Goal: Task Accomplishment & Management: Use online tool/utility

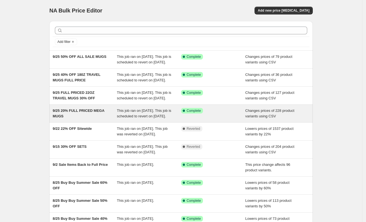
click at [133, 118] on span "This job ran on [DATE]. This job is scheduled to revert on [DATE]." at bounding box center [144, 114] width 54 height 10
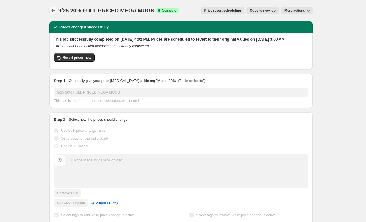
click at [56, 9] on icon "Price change jobs" at bounding box center [53, 11] width 6 height 6
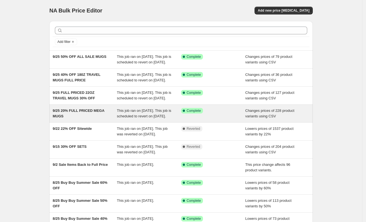
click at [108, 119] on div "9/25 20% FULL PRICED MEGA MUGS" at bounding box center [85, 113] width 64 height 11
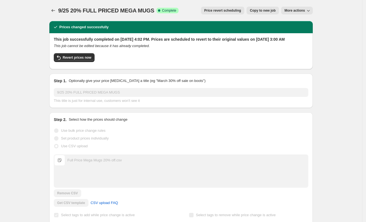
click at [296, 12] on span "More actions" at bounding box center [294, 10] width 20 height 4
click at [301, 29] on span "Delete job" at bounding box center [295, 31] width 16 height 4
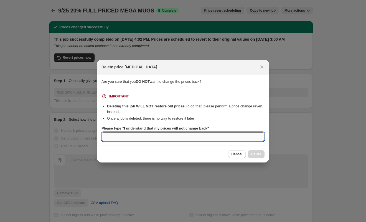
click at [207, 137] on input "Please type "I understand that my prices will not change back"" at bounding box center [182, 136] width 163 height 9
type input "I understand that my prices wi"
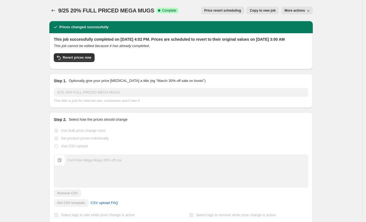
click at [289, 11] on span "More actions" at bounding box center [294, 10] width 20 height 4
click at [302, 30] on span "Delete job" at bounding box center [295, 31] width 16 height 4
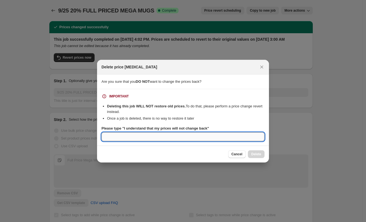
click at [183, 136] on input "Please type "I understand that my prices will not change back"" at bounding box center [182, 136] width 163 height 9
type input "I understand that my prices will not change back"
click at [252, 153] on span "Delete" at bounding box center [256, 154] width 10 height 4
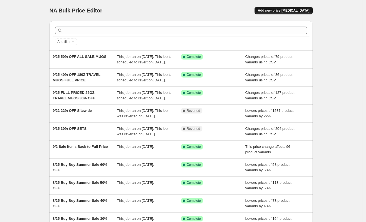
click at [299, 11] on span "Add new price [MEDICAL_DATA]" at bounding box center [284, 10] width 52 height 4
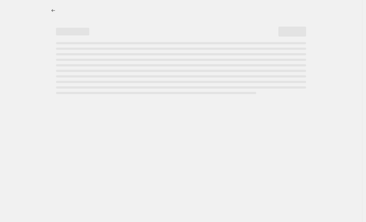
select select "percentage"
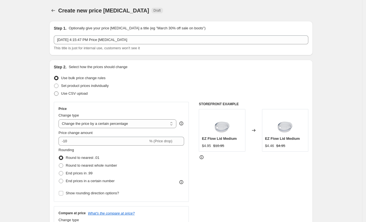
click at [61, 95] on label "Use CSV upload" at bounding box center [71, 94] width 34 height 8
click at [54, 92] on input "Use CSV upload" at bounding box center [54, 91] width 0 height 0
radio input "true"
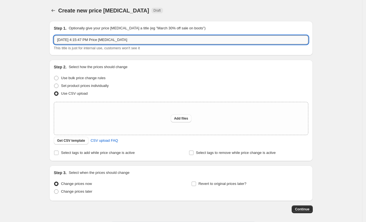
click at [153, 37] on input "[DATE] 4:15:47 PM Price [MEDICAL_DATA]" at bounding box center [181, 39] width 254 height 9
click at [153, 38] on input "[DATE] 4:15:47 PM Price [MEDICAL_DATA]" at bounding box center [181, 39] width 254 height 9
click at [100, 39] on input "9/25" at bounding box center [181, 39] width 254 height 9
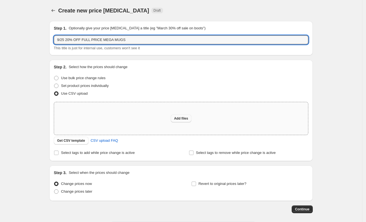
type input "9/25 20% OFF FULL PRICE MEGA MUGS"
click at [183, 116] on span "Add files" at bounding box center [181, 118] width 14 height 4
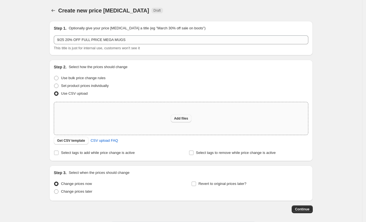
click at [179, 116] on button "Add files" at bounding box center [181, 119] width 21 height 8
type input "C:\fakepath\Full Price Mega Mugs 20% off.csv"
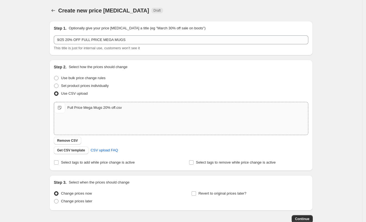
click at [103, 106] on div "Full Price Mega Mugs 20% off.csv" at bounding box center [94, 108] width 54 height 6
click at [63, 109] on span "Full Price Mega Mugs 20% off.csv" at bounding box center [59, 107] width 11 height 11
click at [65, 107] on span "Full Price Mega Mugs 20% off.csv" at bounding box center [59, 107] width 11 height 11
type input "C:\fakepath\All sale Mugs 50% off.csv"
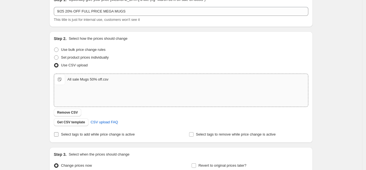
scroll to position [69, 0]
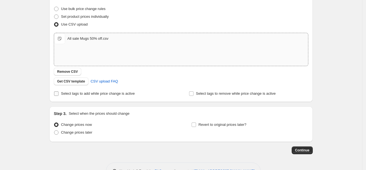
click at [58, 93] on input "Select tags to add while price change is active" at bounding box center [56, 93] width 4 height 4
checkbox input "true"
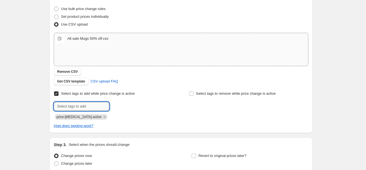
click at [83, 105] on input "text" at bounding box center [81, 106] width 55 height 9
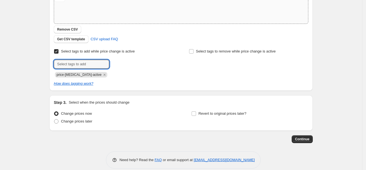
scroll to position [118, 0]
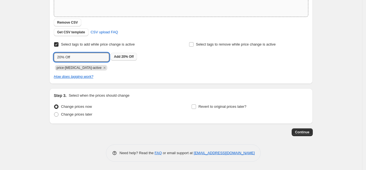
type input "20% Off"
click at [124, 55] on span "20% Off" at bounding box center [127, 57] width 12 height 4
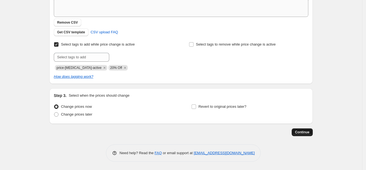
click at [302, 130] on span "Continue" at bounding box center [302, 132] width 14 height 4
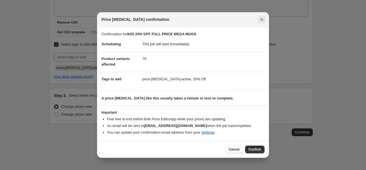
click at [262, 17] on icon "Close" at bounding box center [262, 20] width 6 height 6
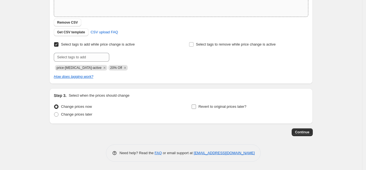
click at [196, 106] on input "Revert to original prices later?" at bounding box center [193, 106] width 4 height 4
checkbox input "true"
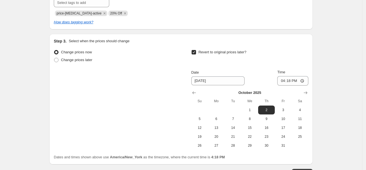
scroll to position [188, 0]
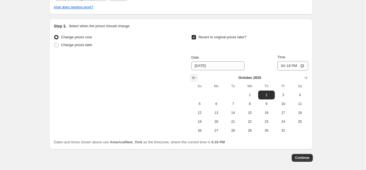
click at [197, 75] on icon "Show previous month, September 2025" at bounding box center [194, 78] width 6 height 6
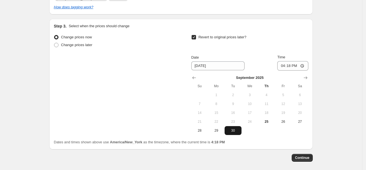
click at [236, 129] on span "30" at bounding box center [233, 130] width 12 height 4
type input "[DATE]"
click at [304, 65] on input "16:18" at bounding box center [292, 65] width 31 height 9
type input "03:00"
click at [309, 156] on span "Continue" at bounding box center [302, 157] width 14 height 4
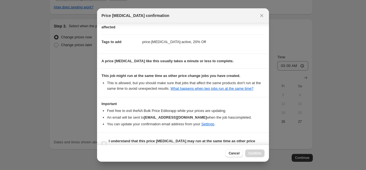
scroll to position [49, 0]
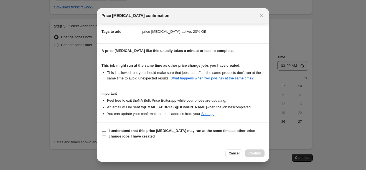
click at [105, 134] on input "I understand that this price [MEDICAL_DATA] may run at the same time as other p…" at bounding box center [104, 133] width 4 height 4
checkbox input "true"
click at [257, 150] on button "Confirm" at bounding box center [254, 153] width 19 height 8
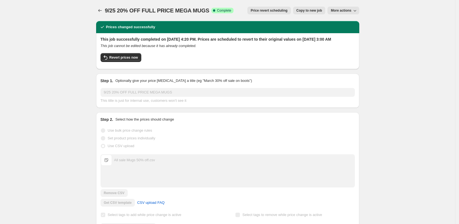
click at [351, 9] on span "More actions" at bounding box center [341, 10] width 20 height 4
click at [353, 31] on span "Delete job" at bounding box center [348, 32] width 30 height 6
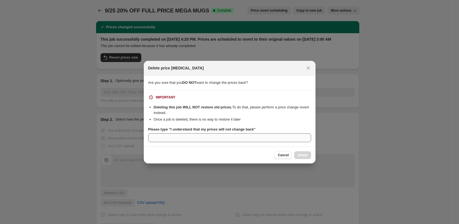
drag, startPoint x: 170, startPoint y: 132, endPoint x: 171, endPoint y: 134, distance: 3.1
click at [170, 131] on b "Please type "I understand that my prices will not change back"" at bounding box center [201, 129] width 107 height 4
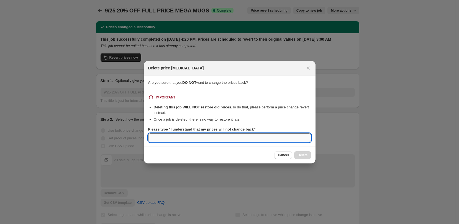
click at [170, 133] on input "Please type "I understand that my prices will not change back"" at bounding box center [229, 137] width 163 height 9
drag, startPoint x: 173, startPoint y: 135, endPoint x: 177, endPoint y: 132, distance: 5.2
click at [174, 134] on input "Please type "I understand that my prices will not change back"" at bounding box center [229, 137] width 163 height 9
type input "I understand that my prices will not change back"
click at [299, 153] on button "Delete" at bounding box center [302, 155] width 17 height 8
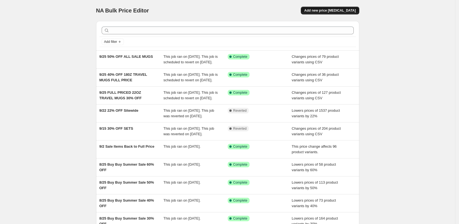
click at [349, 13] on button "Add new price [MEDICAL_DATA]" at bounding box center [330, 11] width 58 height 8
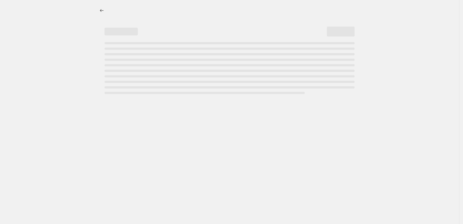
select select "percentage"
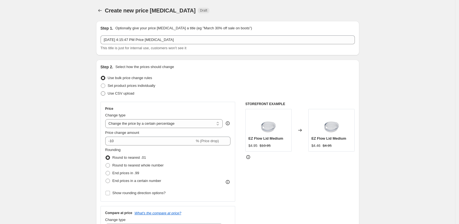
click at [109, 94] on span "Use CSV upload" at bounding box center [121, 93] width 27 height 4
click at [101, 92] on input "Use CSV upload" at bounding box center [101, 91] width 0 height 0
radio input "true"
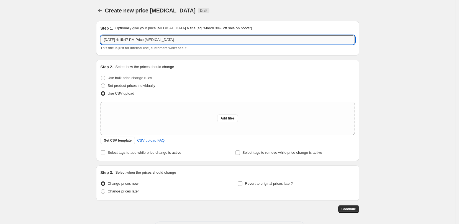
drag, startPoint x: 178, startPoint y: 38, endPoint x: 181, endPoint y: 44, distance: 7.1
click at [179, 39] on input "[DATE] 4:15:47 PM Price [MEDICAL_DATA]" at bounding box center [228, 39] width 254 height 9
click at [181, 45] on div "[DATE] 4:15:47 PM Price [MEDICAL_DATA] This title is just for internal use, cus…" at bounding box center [228, 43] width 254 height 16
click at [182, 39] on input "[DATE] 4:15:47 PM Price [MEDICAL_DATA]" at bounding box center [228, 39] width 254 height 9
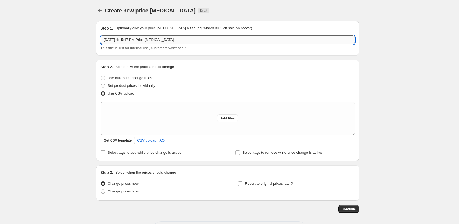
click at [182, 39] on input "[DATE] 4:15:47 PM Price [MEDICAL_DATA]" at bounding box center [228, 39] width 254 height 9
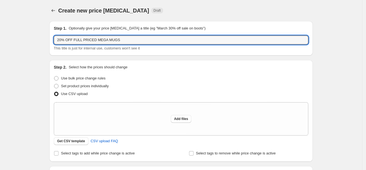
type input "20% OFF FULL PRICED MEGA MUGS"
click at [281, 78] on div "Use bulk price change rules" at bounding box center [181, 78] width 254 height 8
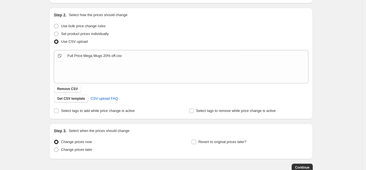
scroll to position [87, 0]
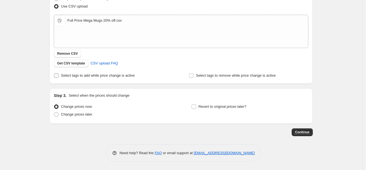
click at [59, 76] on span at bounding box center [56, 75] width 5 height 5
click at [58, 76] on input "Select tags to add while price change is active" at bounding box center [56, 75] width 4 height 4
checkbox input "true"
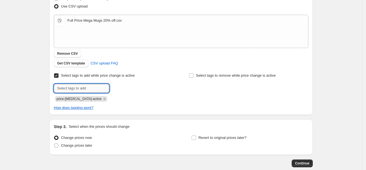
click at [83, 85] on input "text" at bounding box center [81, 88] width 55 height 9
type input "20% Off"
click at [133, 89] on span "20% Off" at bounding box center [127, 88] width 12 height 4
click at [196, 137] on input "Revert to original prices later?" at bounding box center [193, 137] width 4 height 4
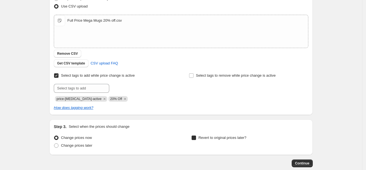
checkbox input "true"
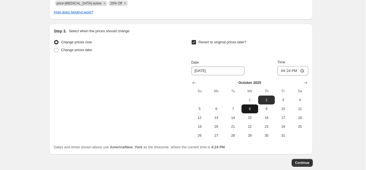
scroll to position [191, 0]
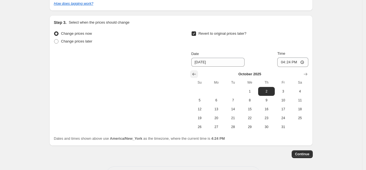
click at [193, 72] on icon "Show previous month, September 2025" at bounding box center [194, 74] width 6 height 6
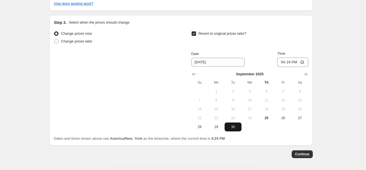
drag, startPoint x: 233, startPoint y: 129, endPoint x: 250, endPoint y: 101, distance: 32.8
click at [233, 128] on span "30" at bounding box center [233, 126] width 12 height 4
type input "[DATE]"
click at [303, 61] on input "16:24" at bounding box center [292, 61] width 31 height 9
type input "03:00"
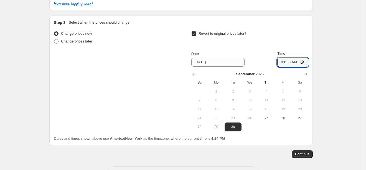
click at [336, 82] on div "Create new price [MEDICAL_DATA]. This page is ready Create new price [MEDICAL_D…" at bounding box center [181, 0] width 362 height 382
click at [308, 151] on span "Continue" at bounding box center [302, 153] width 14 height 4
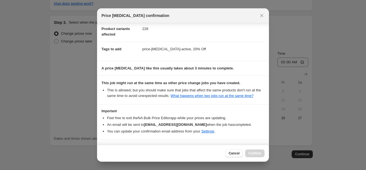
scroll to position [49, 0]
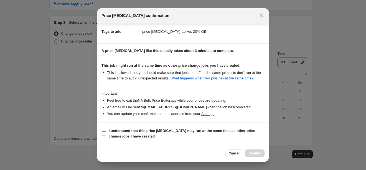
click at [105, 132] on input "I understand that this price [MEDICAL_DATA] may run at the same time as other p…" at bounding box center [104, 133] width 4 height 4
checkbox input "true"
click at [260, 153] on span "Confirm" at bounding box center [254, 153] width 13 height 4
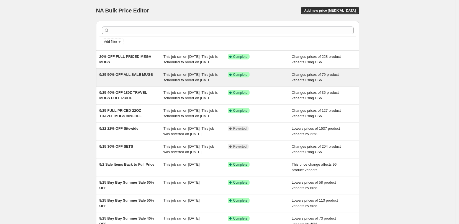
click at [181, 83] on div "This job ran on [DATE]. This job is scheduled to revert on [DATE]." at bounding box center [195, 77] width 64 height 11
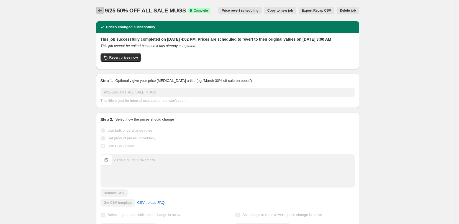
click at [101, 13] on icon "Price change jobs" at bounding box center [100, 11] width 6 height 6
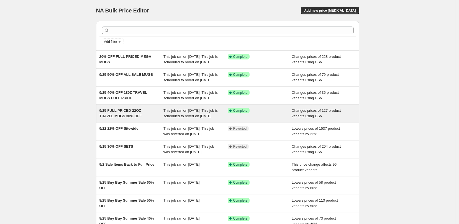
click at [136, 119] on div "9/25 FULL PRICED 22OZ TRAVEL MUGS 30% OFF" at bounding box center [131, 113] width 64 height 11
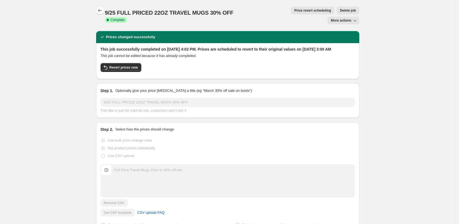
click at [99, 11] on icon "Price change jobs" at bounding box center [100, 11] width 6 height 6
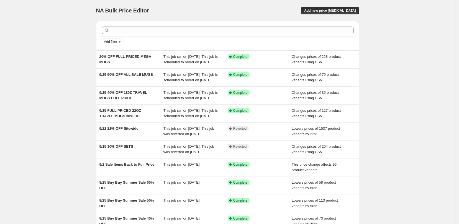
scroll to position [35, 0]
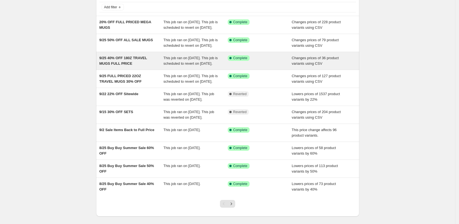
click at [147, 66] on div "9/25 40% OFF 180Z TRAVEL MUGS FULL PRICE" at bounding box center [131, 60] width 64 height 11
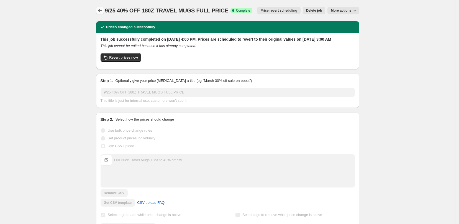
click at [100, 11] on icon "Price change jobs" at bounding box center [100, 11] width 6 height 6
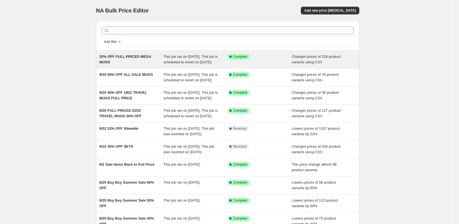
click at [153, 62] on div "20% OFF FULL PRICED MEGA MUGS" at bounding box center [131, 59] width 64 height 11
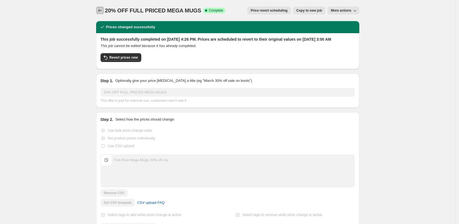
click at [102, 8] on icon "Price change jobs" at bounding box center [100, 11] width 6 height 6
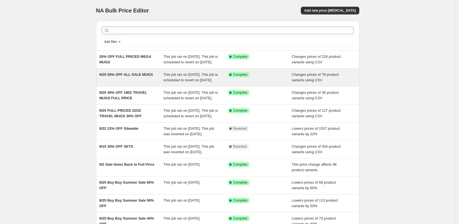
click at [125, 83] on div "9/25 50% OFF ALL SALE MUGS" at bounding box center [131, 77] width 64 height 11
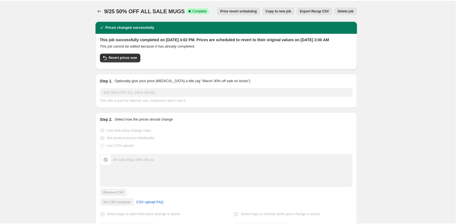
scroll to position [69, 0]
